Goal: Information Seeking & Learning: Find specific fact

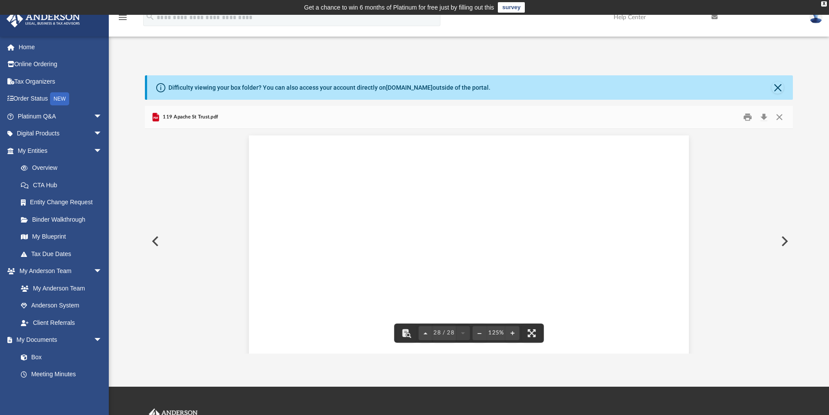
scroll to position [16221, 0]
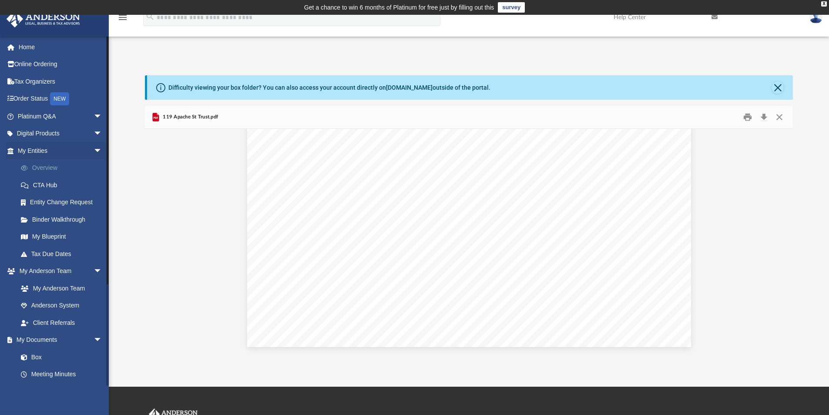
click at [50, 169] on link "Overview" at bounding box center [63, 167] width 103 height 17
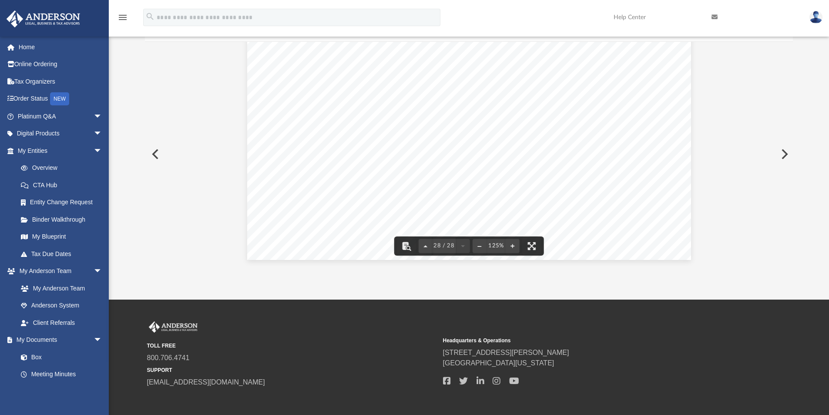
scroll to position [127, 0]
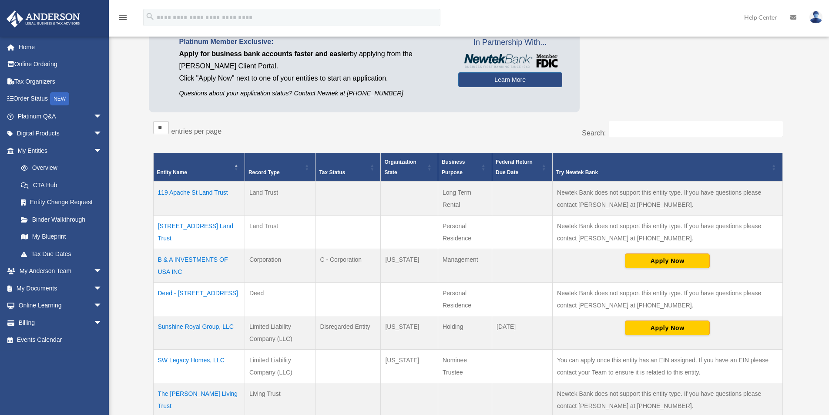
scroll to position [218, 0]
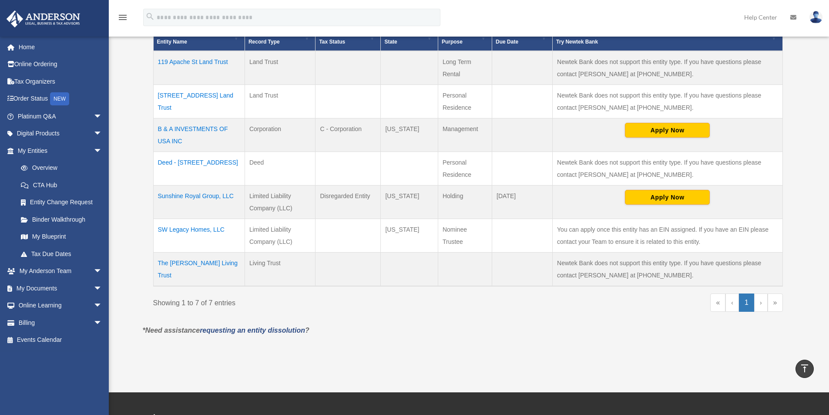
click at [217, 60] on td "119 Apache St Land Trust" at bounding box center [198, 68] width 91 height 34
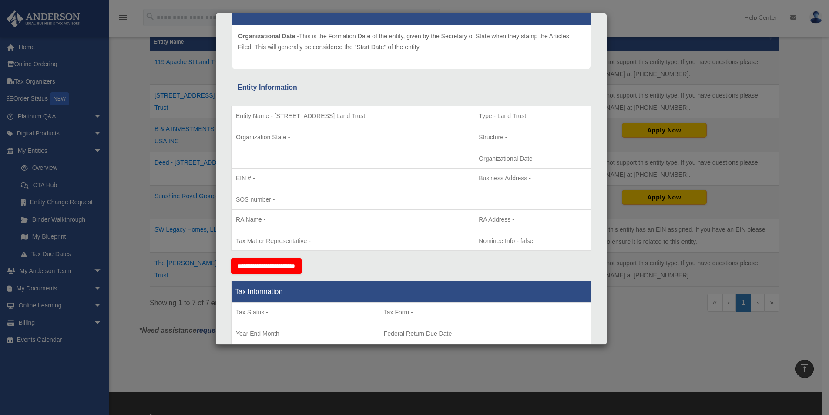
scroll to position [0, 0]
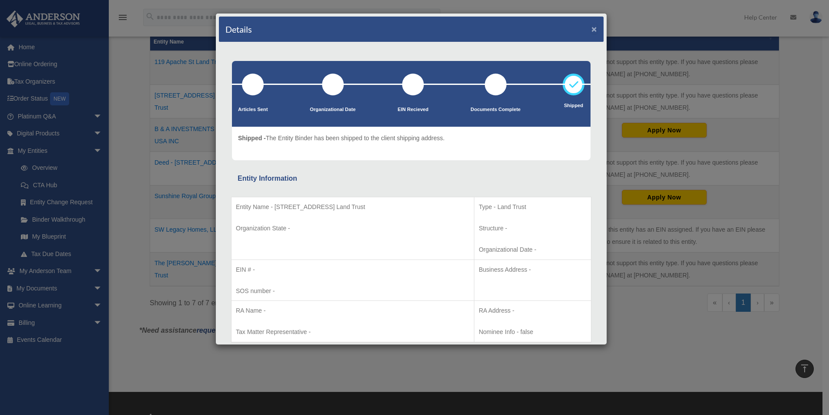
click at [591, 27] on button "×" at bounding box center [594, 28] width 6 height 9
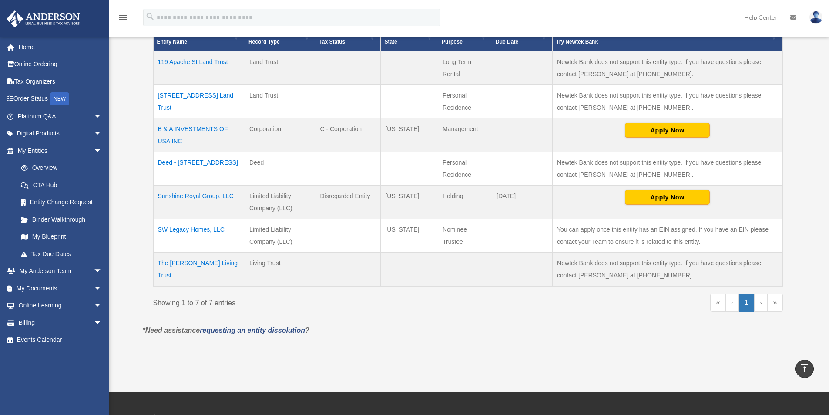
click at [202, 230] on td "SW Legacy Homes, LLC" at bounding box center [198, 236] width 91 height 34
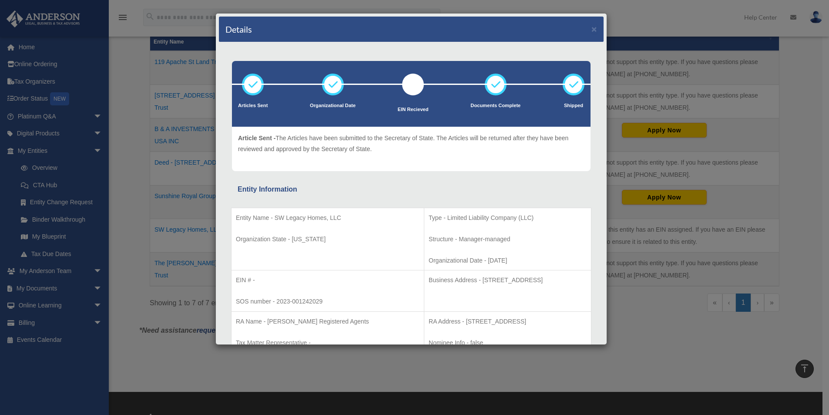
drag, startPoint x: 423, startPoint y: 278, endPoint x: 535, endPoint y: 282, distance: 111.9
click at [535, 282] on p "Business Address - [STREET_ADDRESS]" at bounding box center [508, 280] width 158 height 11
copy p "[STREET_ADDRESS]"
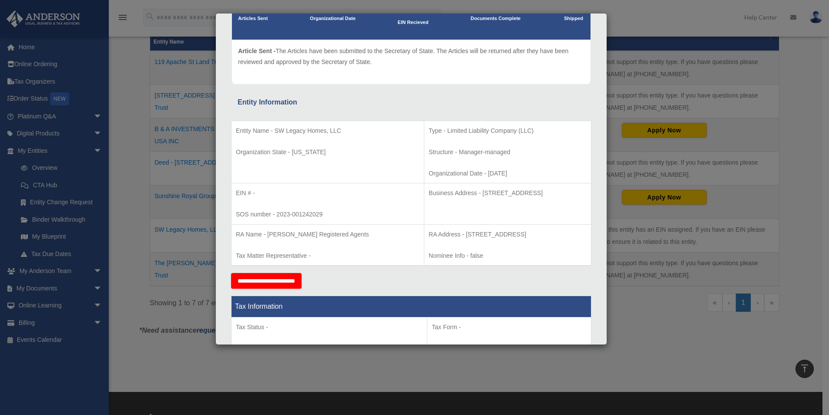
click at [549, 212] on td "Business Address - [STREET_ADDRESS]" at bounding box center [507, 203] width 167 height 41
drag, startPoint x: 406, startPoint y: 233, endPoint x: 555, endPoint y: 233, distance: 148.8
click at [555, 233] on p "RA Address - [STREET_ADDRESS]" at bounding box center [508, 234] width 158 height 11
copy p "[STREET_ADDRESS]"
